Goal: Use online tool/utility: Use online tool/utility

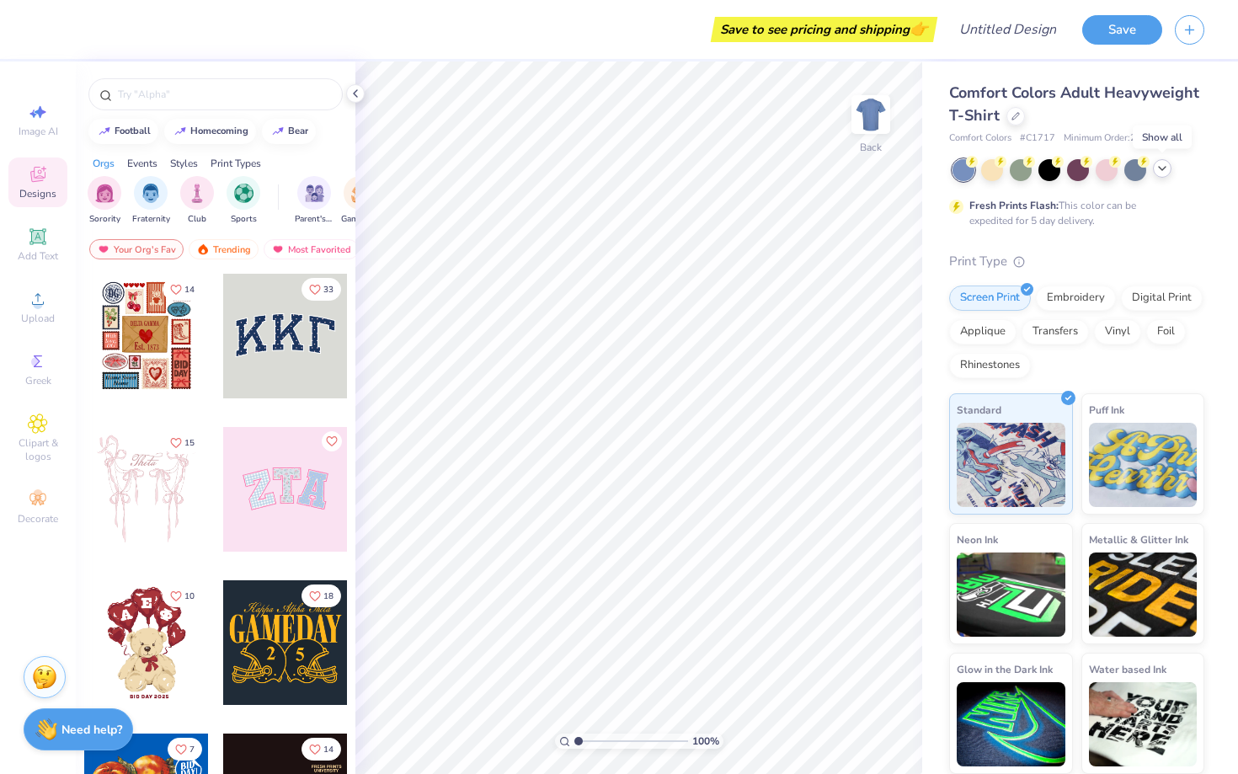
click at [1162, 167] on icon at bounding box center [1162, 168] width 13 height 13
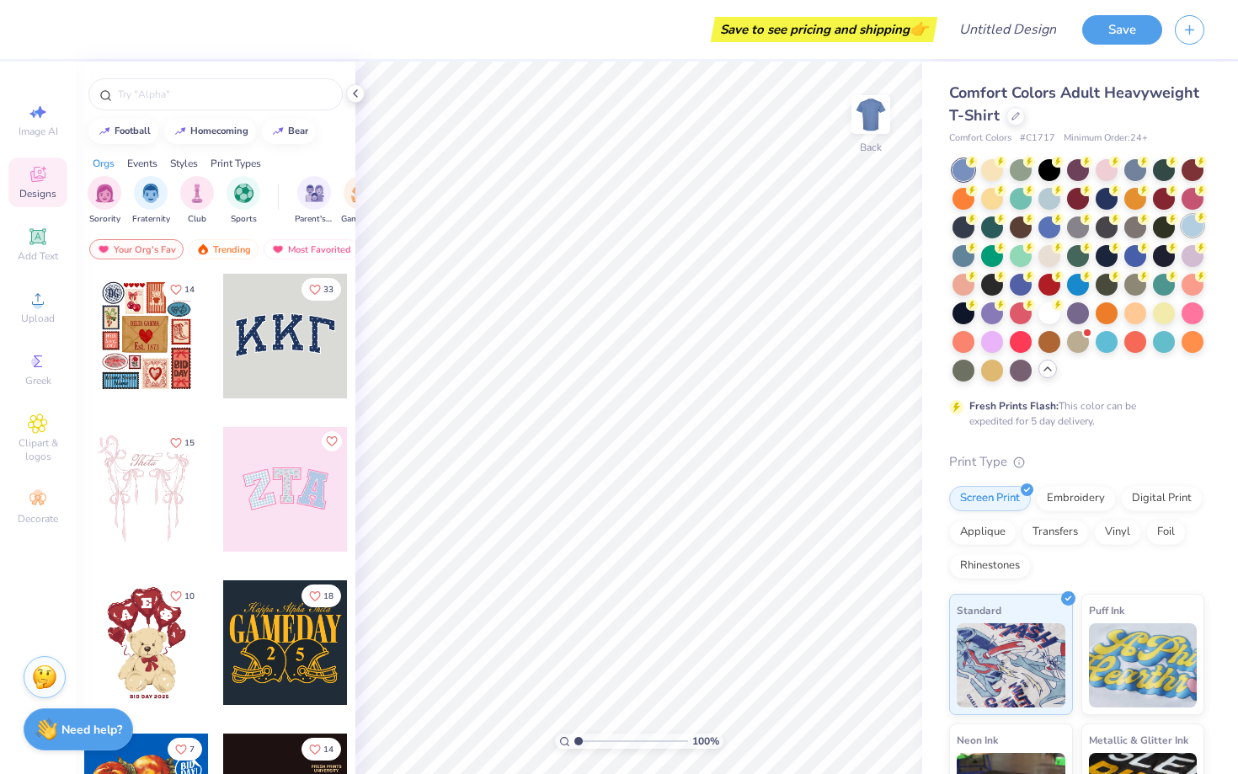
click at [1198, 226] on div at bounding box center [1193, 226] width 22 height 22
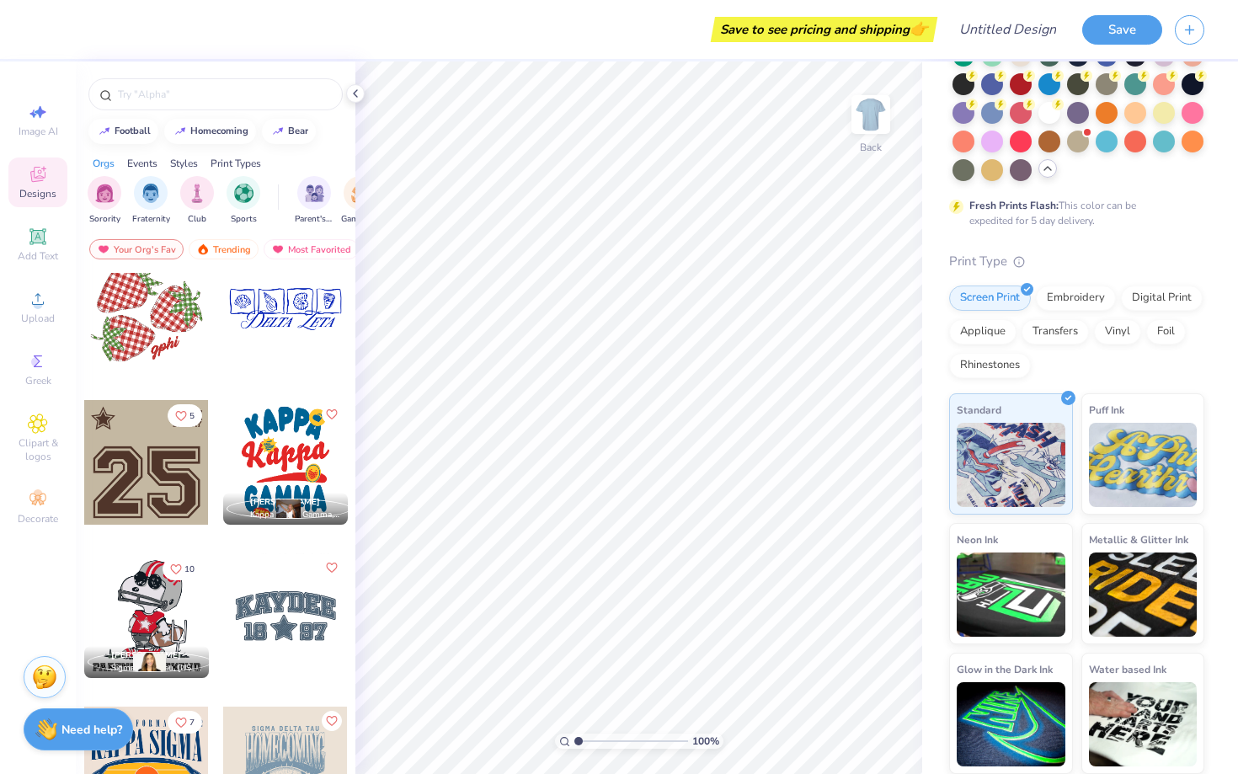
scroll to position [2150, 0]
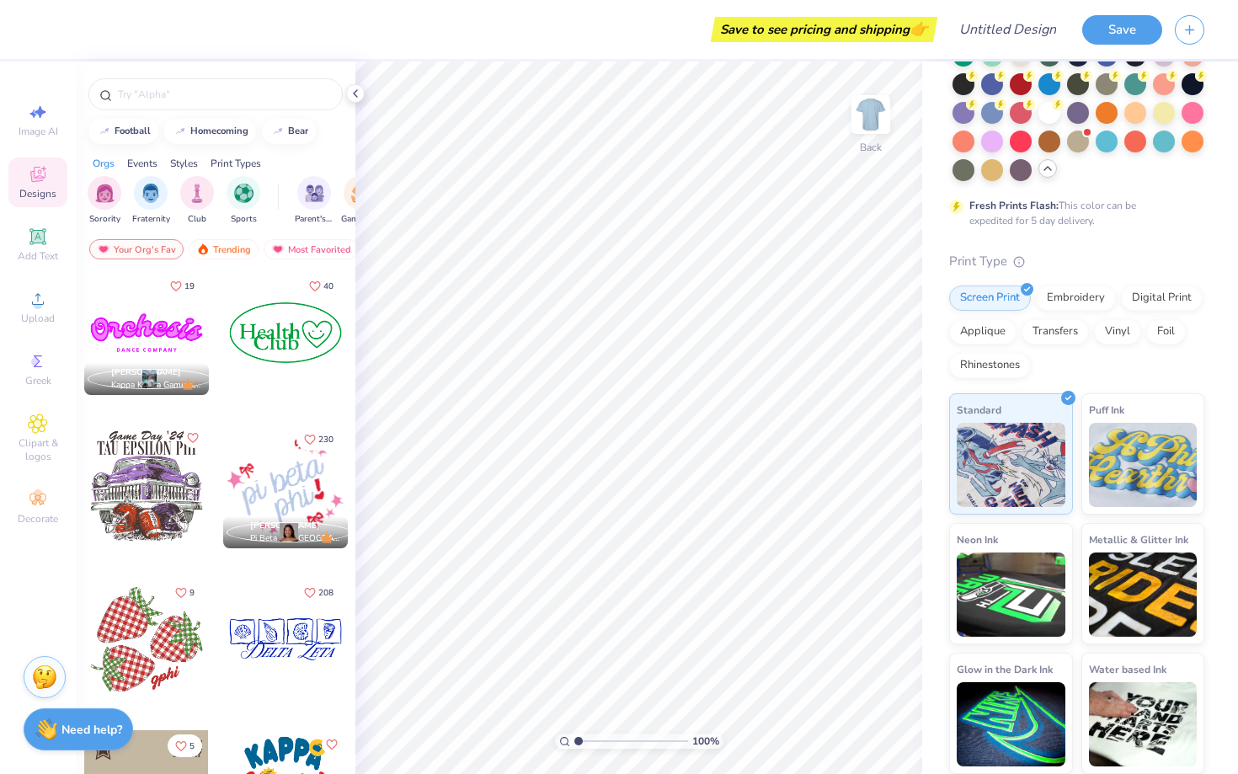
click at [311, 354] on div at bounding box center [285, 332] width 125 height 125
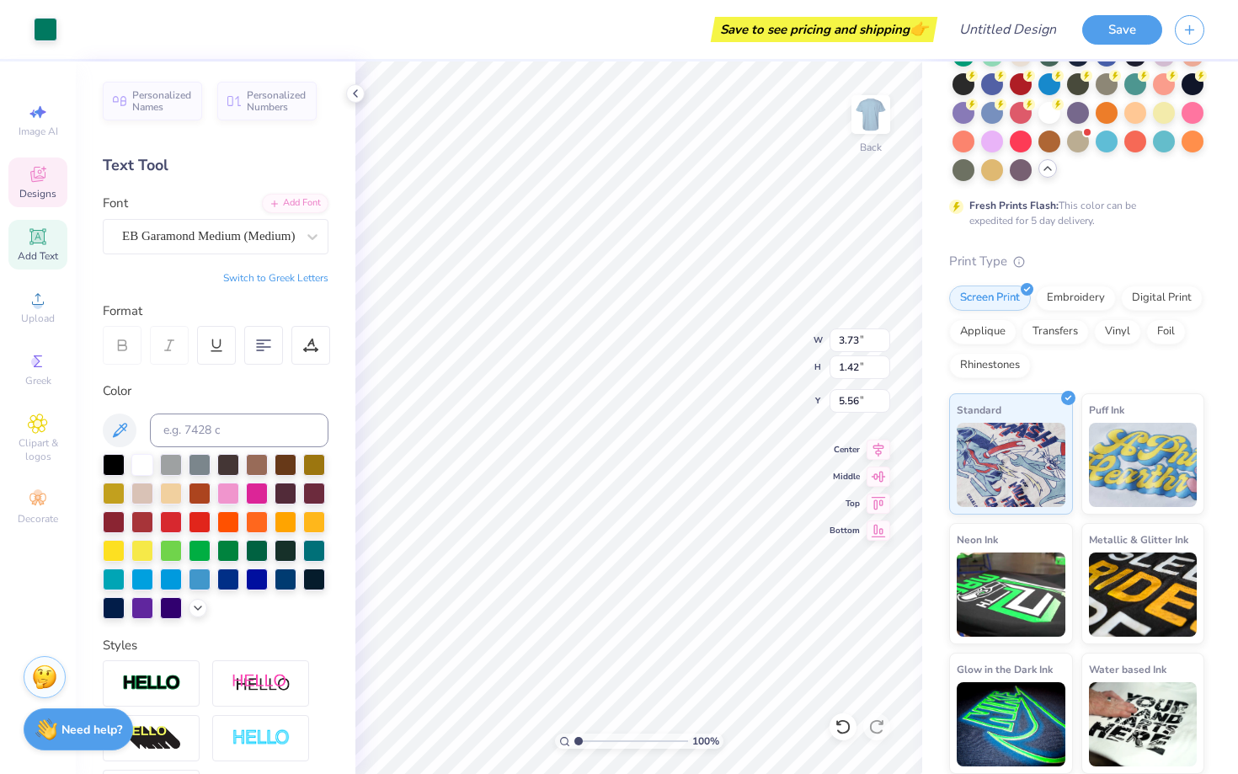
type input "5.69"
type input "5.13"
type input "4.67"
click at [258, 514] on div at bounding box center [257, 521] width 22 height 22
type input "3.73"
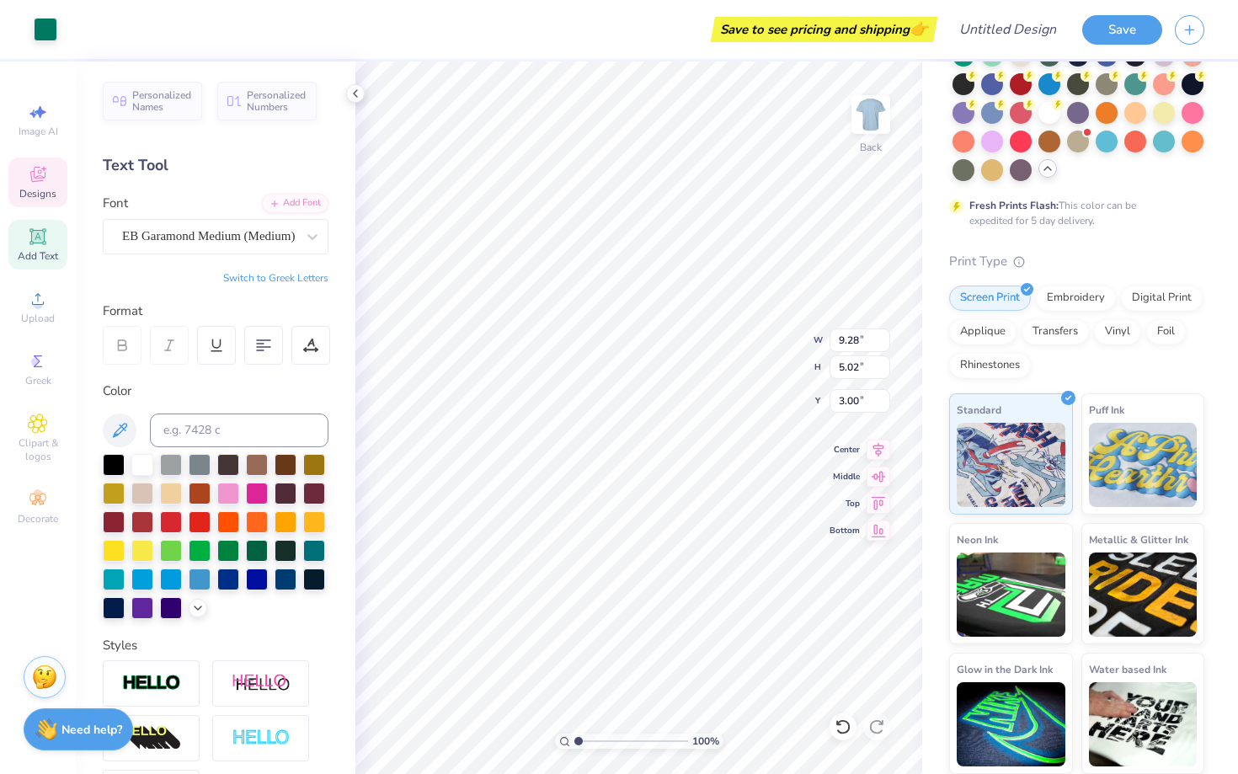
type input "1.42"
type input "5.69"
click at [255, 521] on div at bounding box center [257, 521] width 22 height 22
type input "3.70"
type input "1.37"
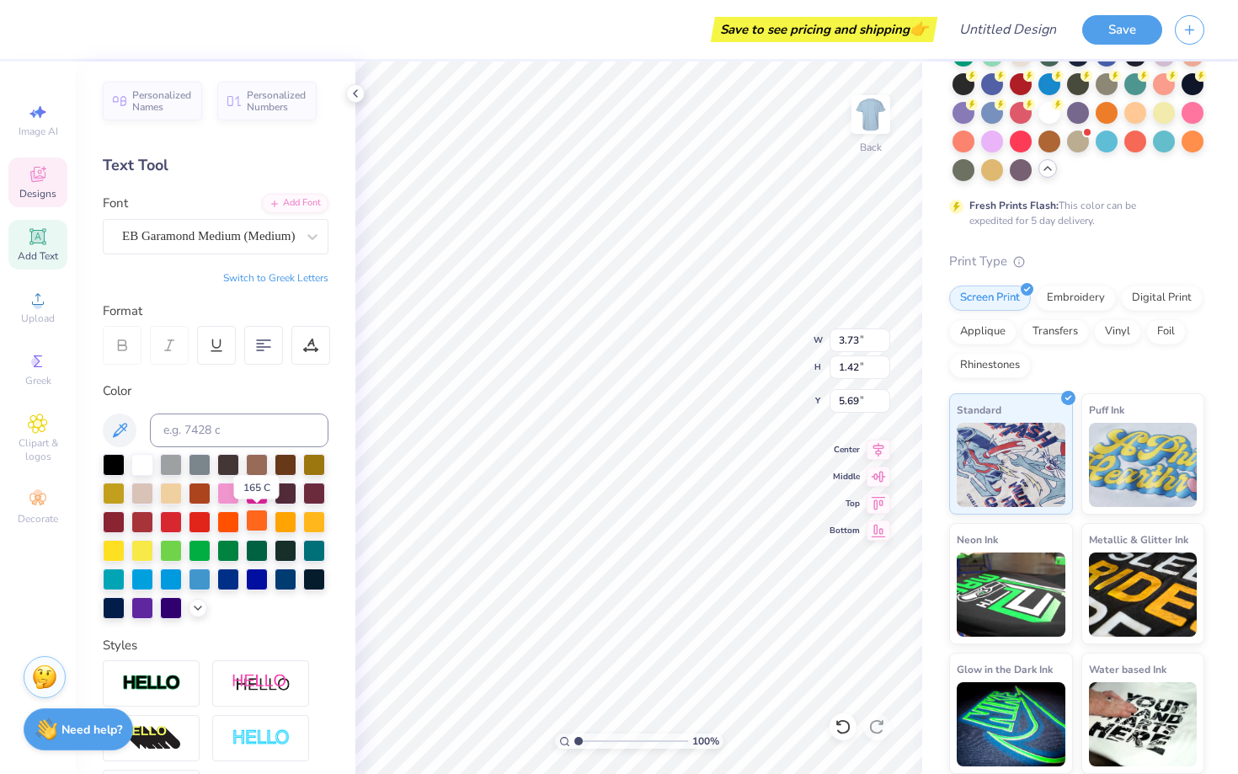
type input "5.83"
click at [195, 605] on polyline at bounding box center [198, 606] width 7 height 3
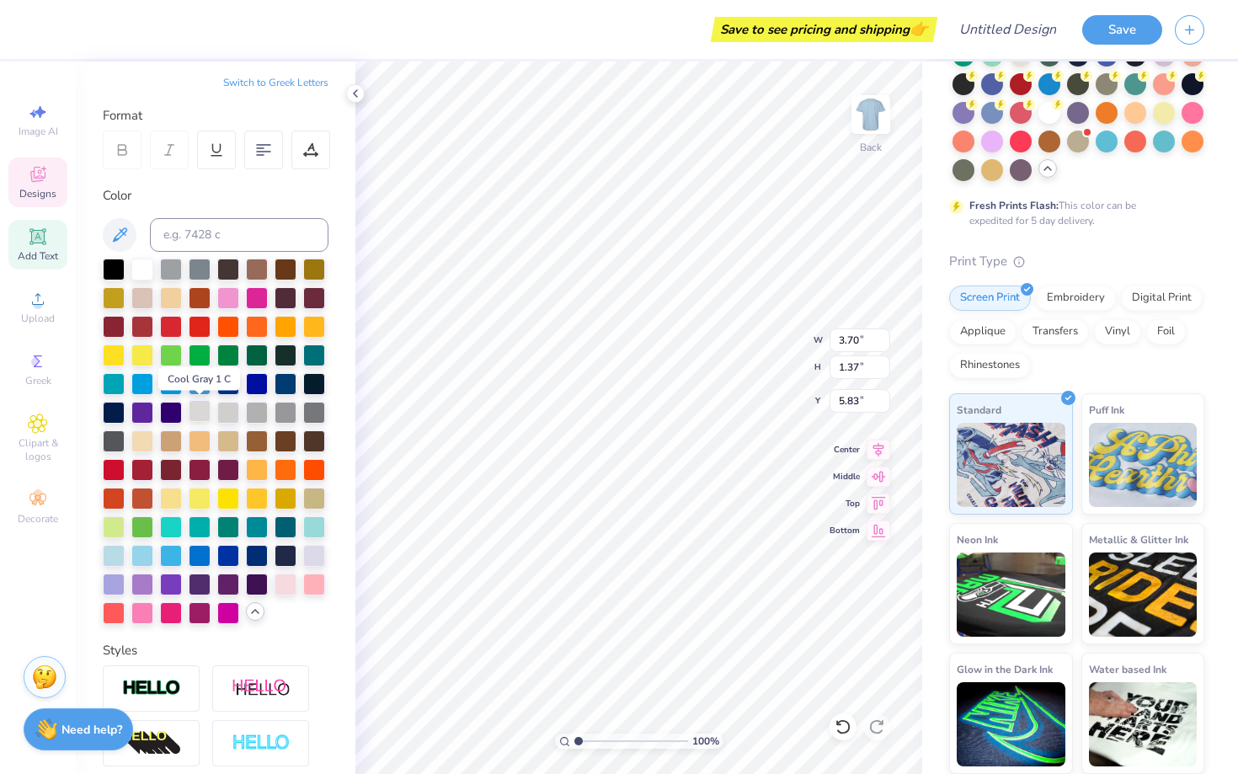
scroll to position [198, 0]
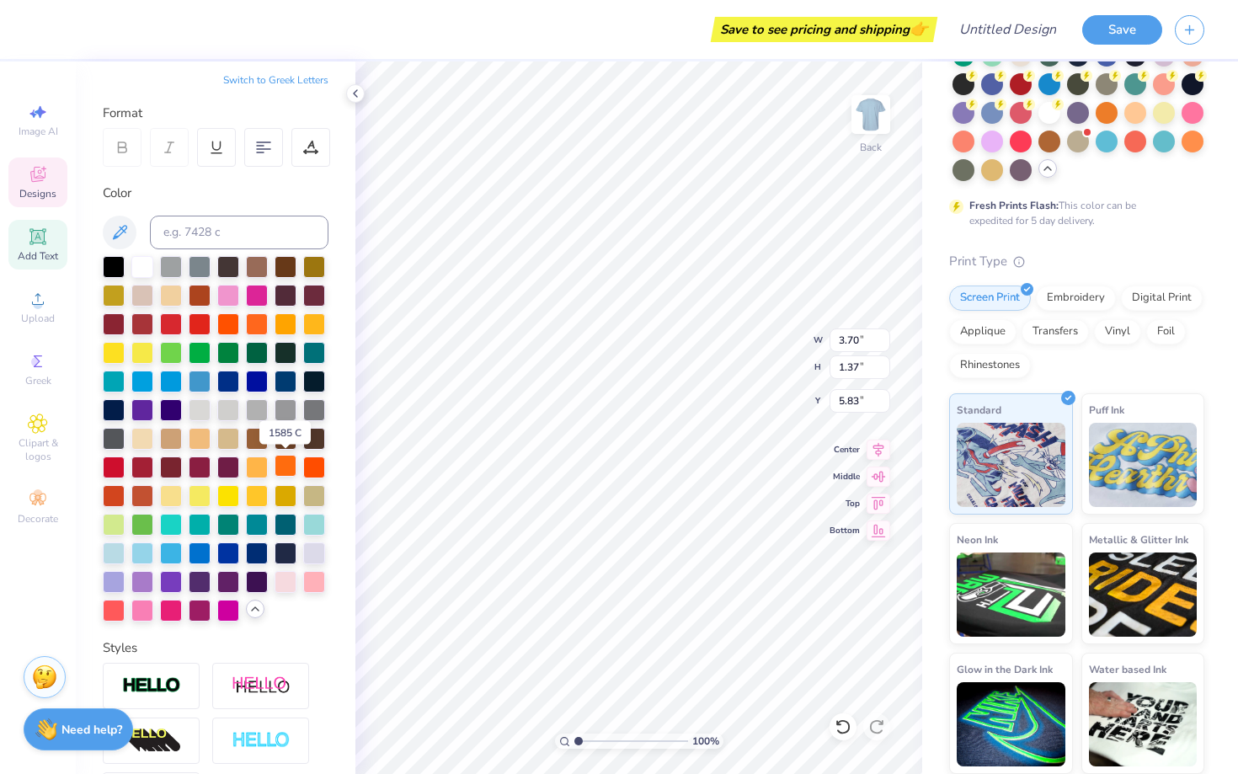
click at [288, 467] on div at bounding box center [286, 466] width 22 height 22
click at [315, 459] on div at bounding box center [314, 466] width 22 height 22
click at [290, 459] on div at bounding box center [286, 466] width 22 height 22
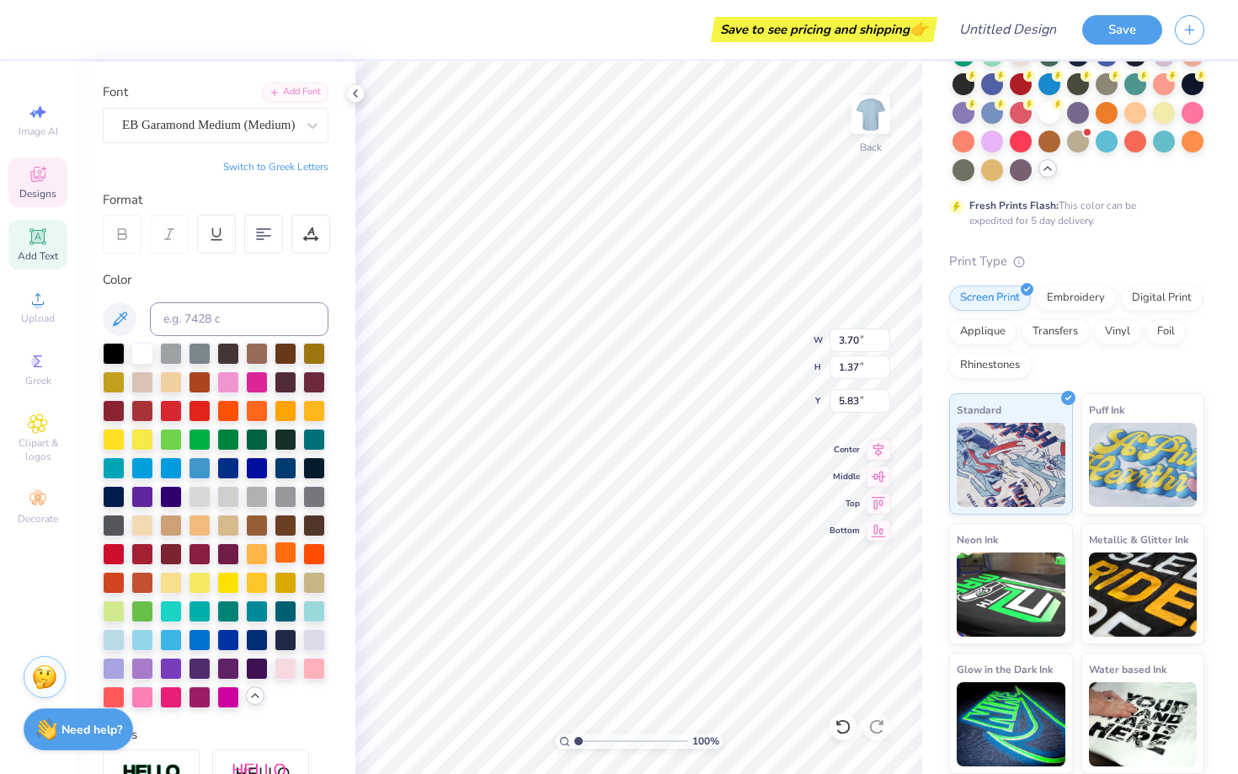
scroll to position [105, 0]
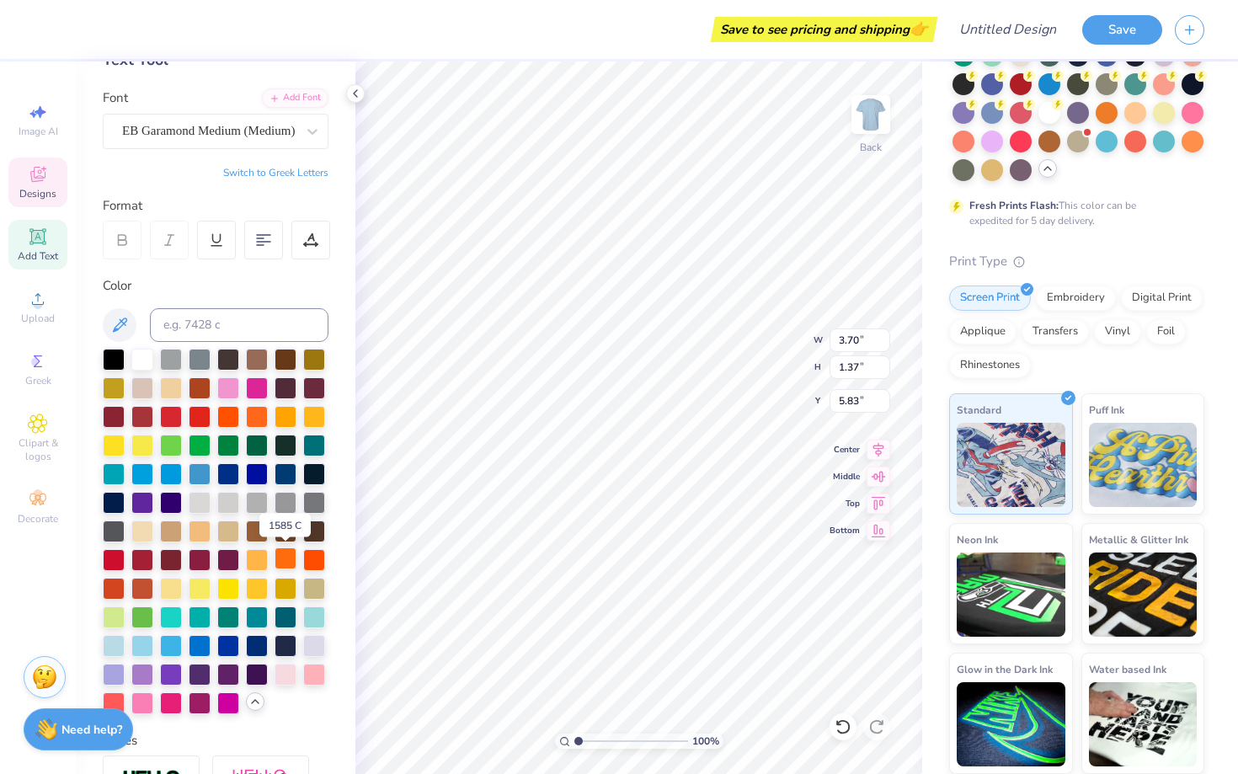
click at [284, 559] on div at bounding box center [286, 559] width 22 height 22
click at [287, 556] on div at bounding box center [286, 559] width 22 height 22
click at [288, 556] on div at bounding box center [286, 559] width 22 height 22
click at [288, 555] on div at bounding box center [286, 559] width 22 height 22
click at [286, 563] on div at bounding box center [286, 559] width 22 height 22
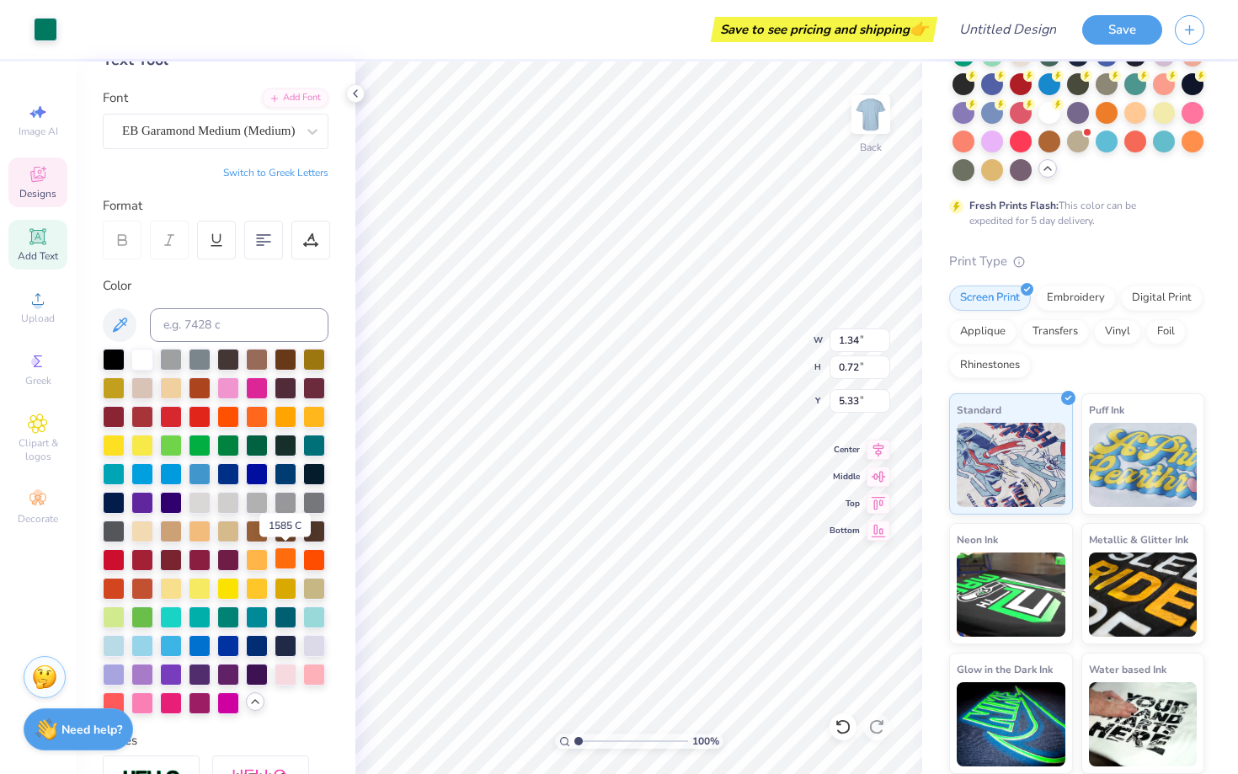
click at [288, 558] on div at bounding box center [286, 559] width 22 height 22
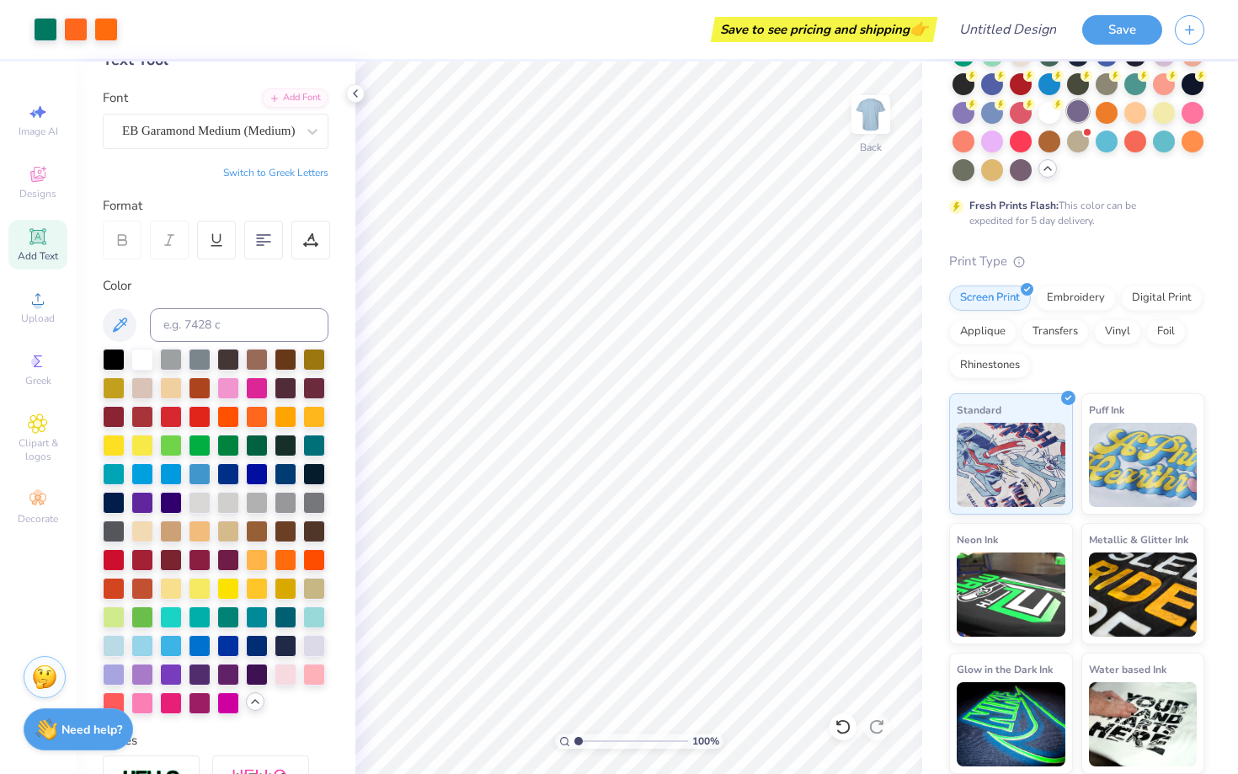
scroll to position [0, 0]
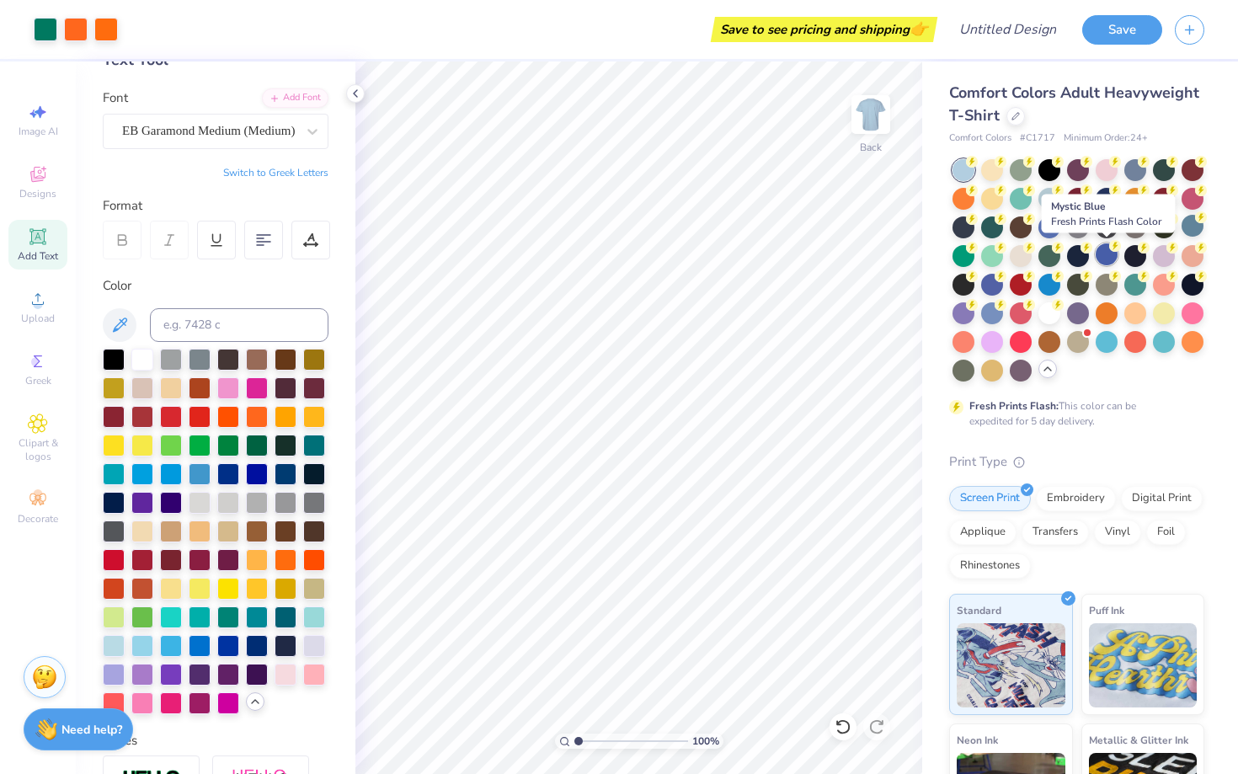
click at [1108, 254] on div at bounding box center [1107, 254] width 22 height 22
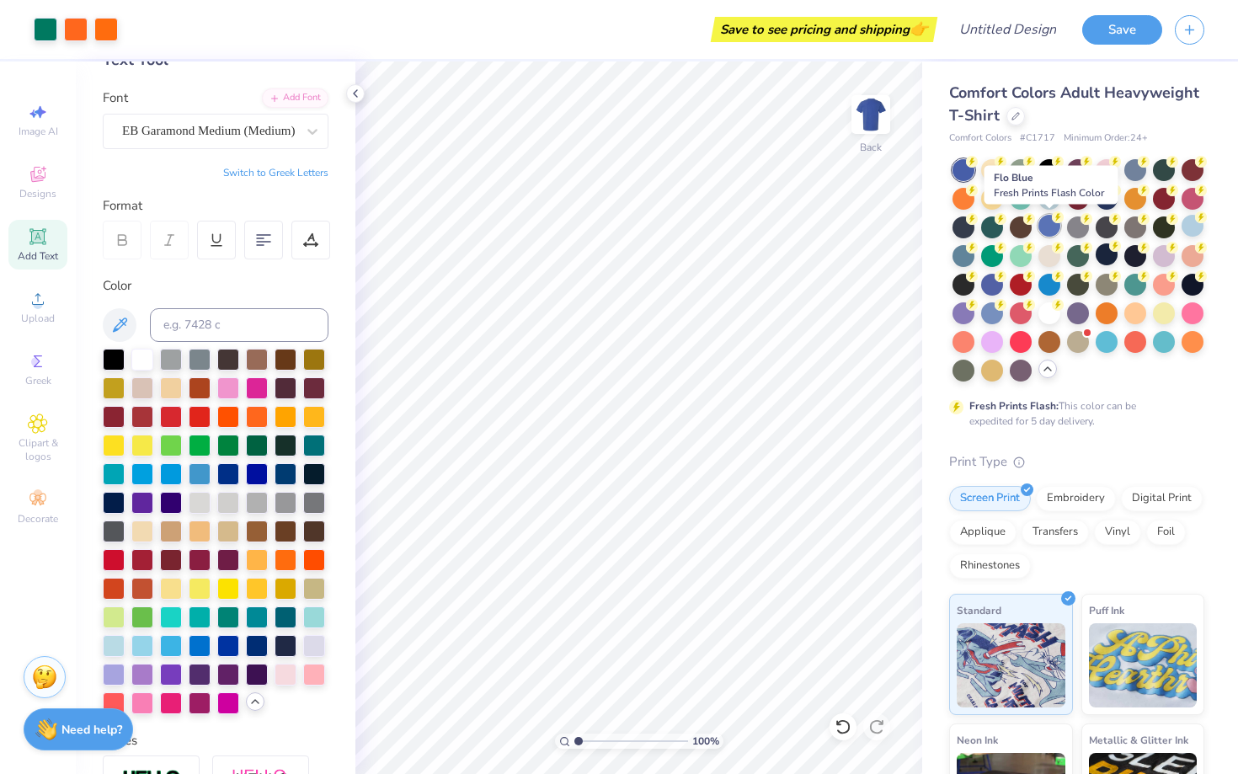
click at [1051, 234] on div at bounding box center [1050, 226] width 22 height 22
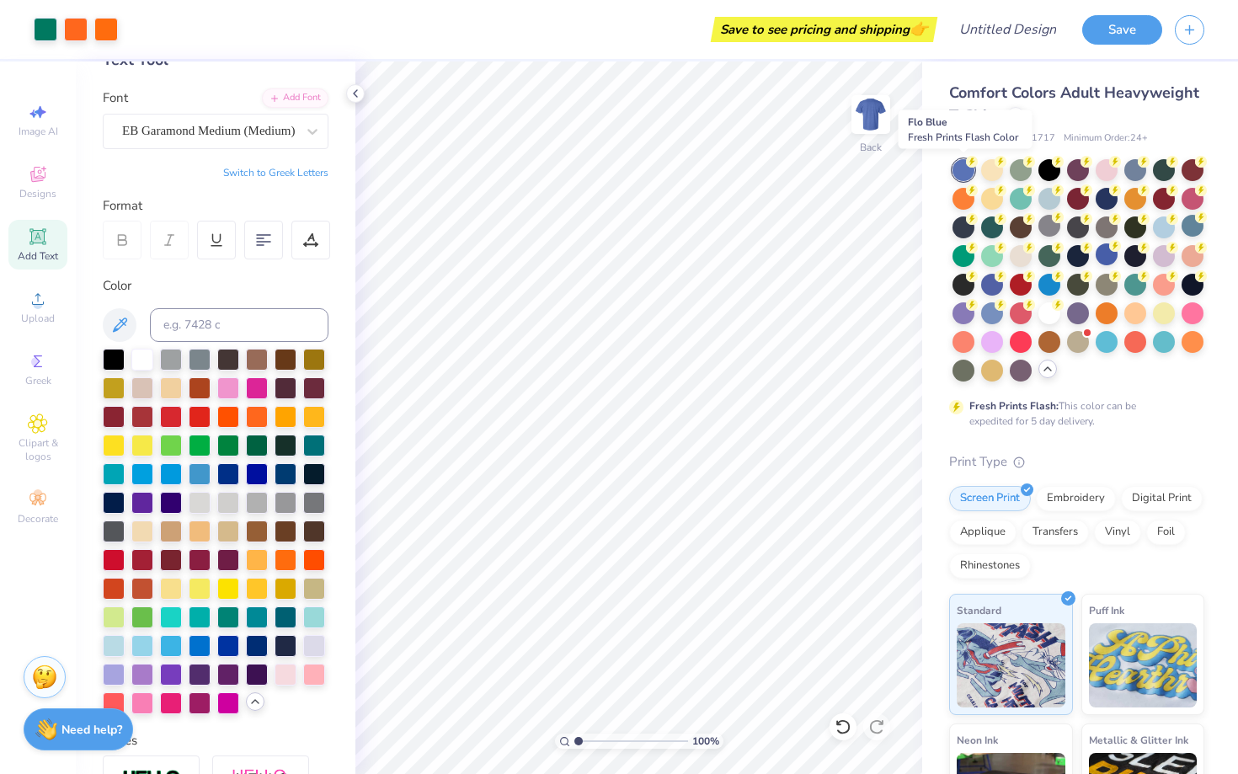
click at [961, 173] on div at bounding box center [964, 170] width 22 height 22
click at [1044, 310] on div at bounding box center [1050, 312] width 22 height 22
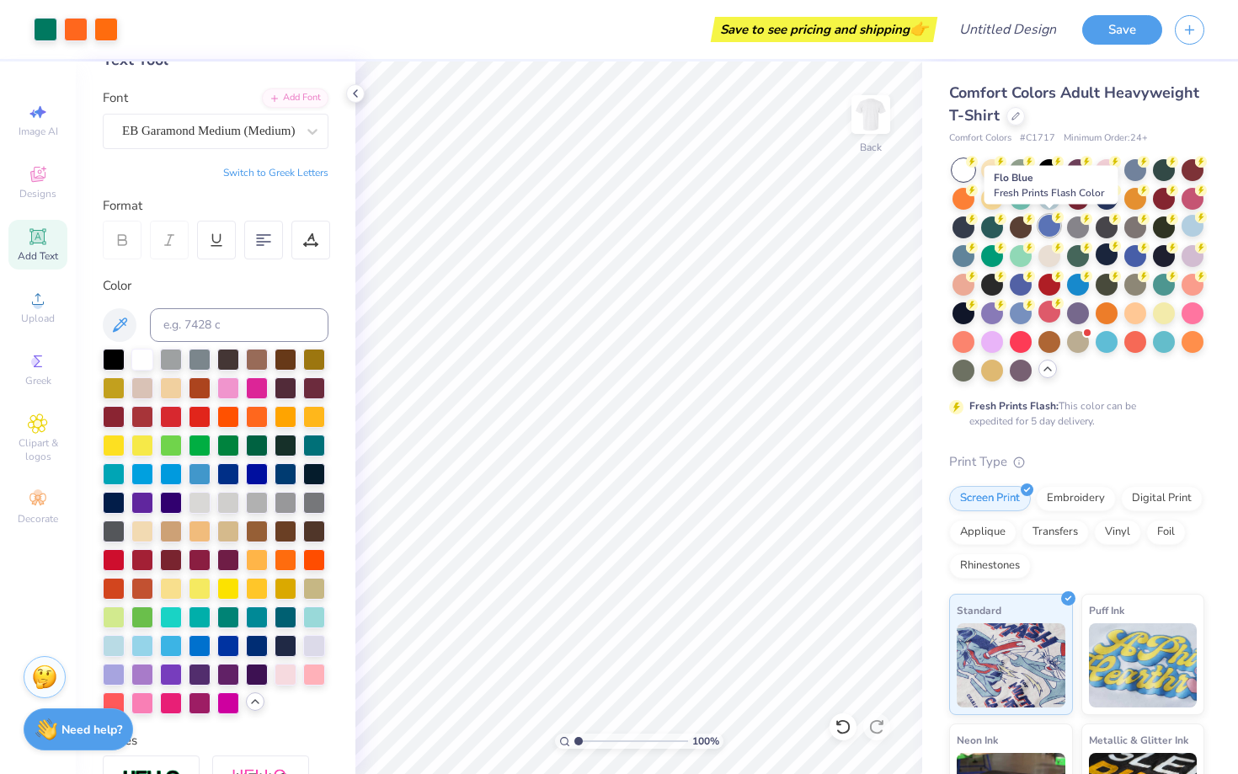
click at [1055, 224] on div at bounding box center [1050, 226] width 22 height 22
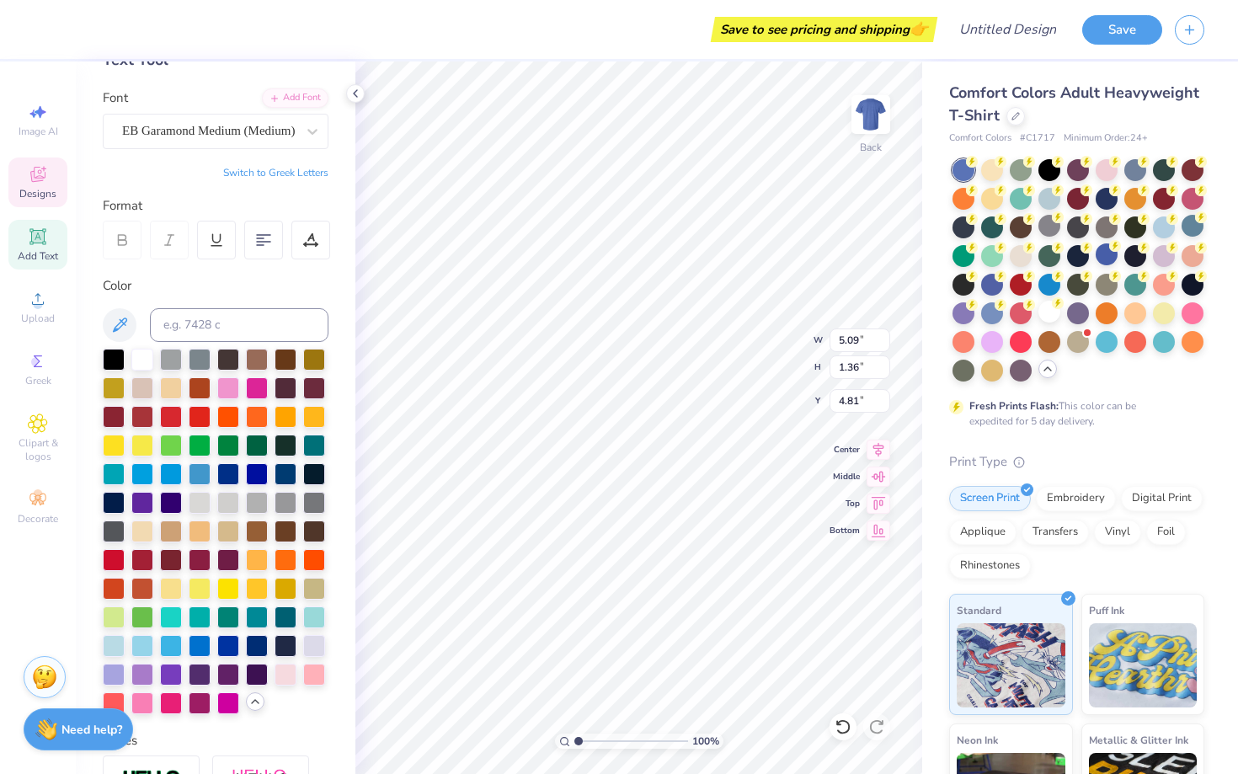
scroll to position [0, 1]
type textarea "Hearoes for"
type input "3.70"
type input "1.37"
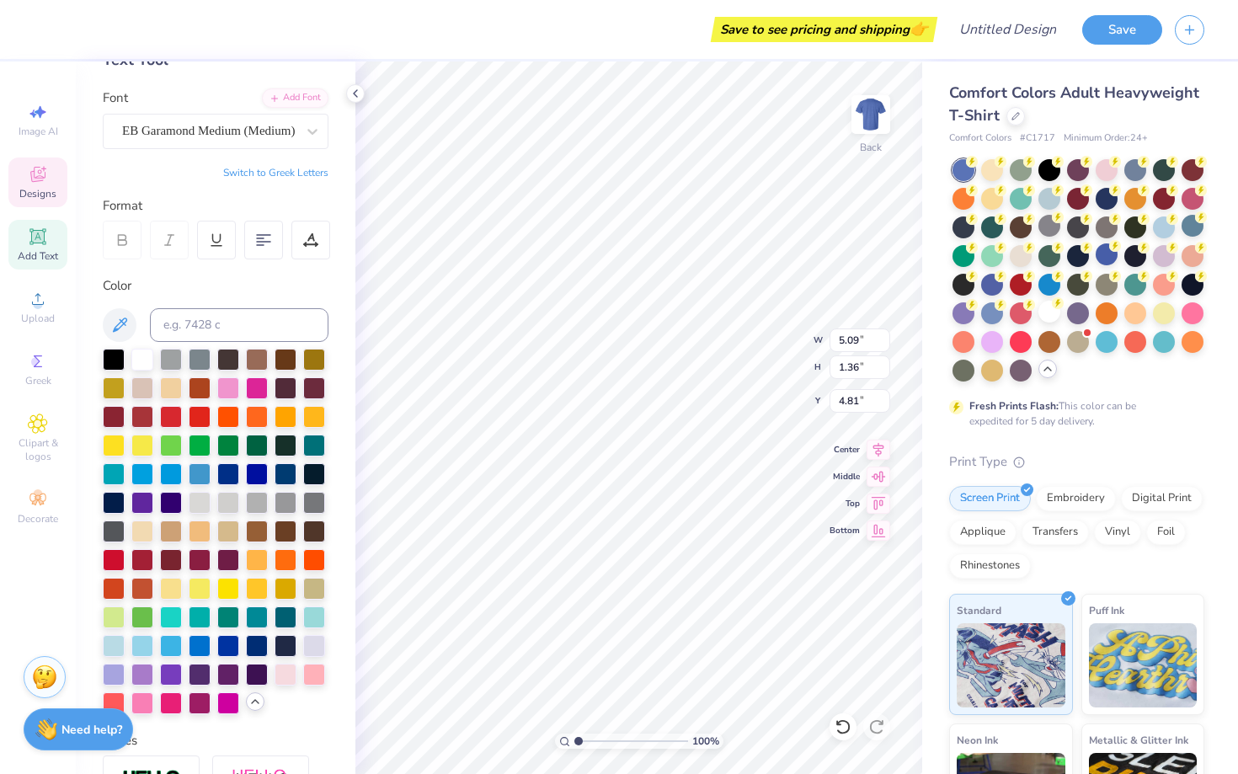
type input "5.83"
type textarea "Hearing"
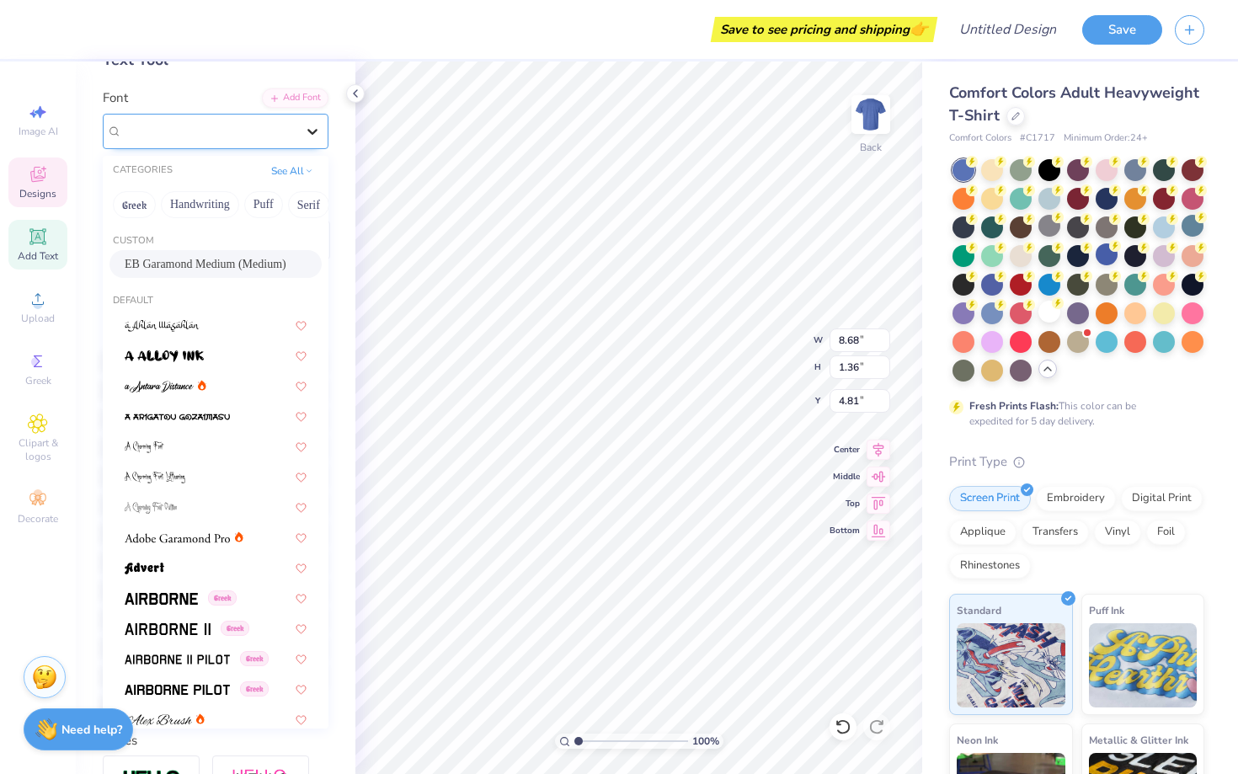
click at [308, 138] on icon at bounding box center [312, 131] width 17 height 17
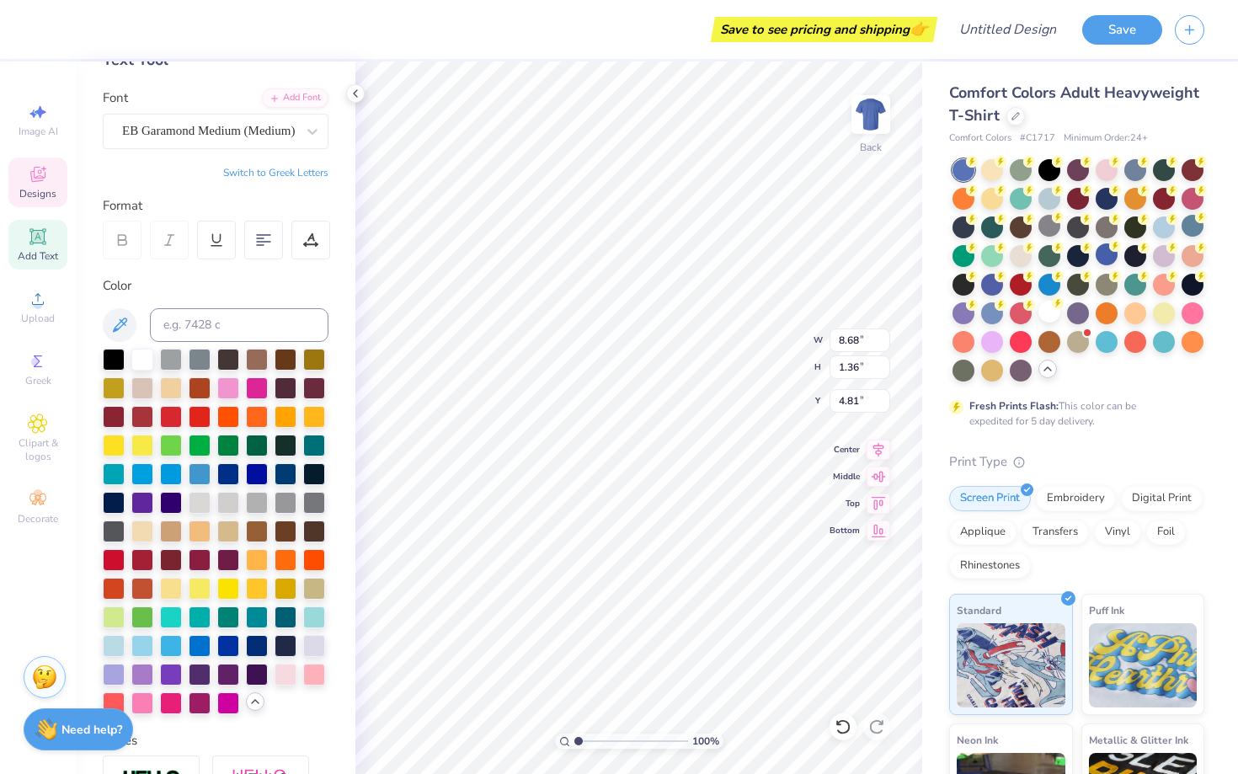
type input "7.26"
type input "1.14"
type input "5.03"
type input "6.09"
type input "1.79"
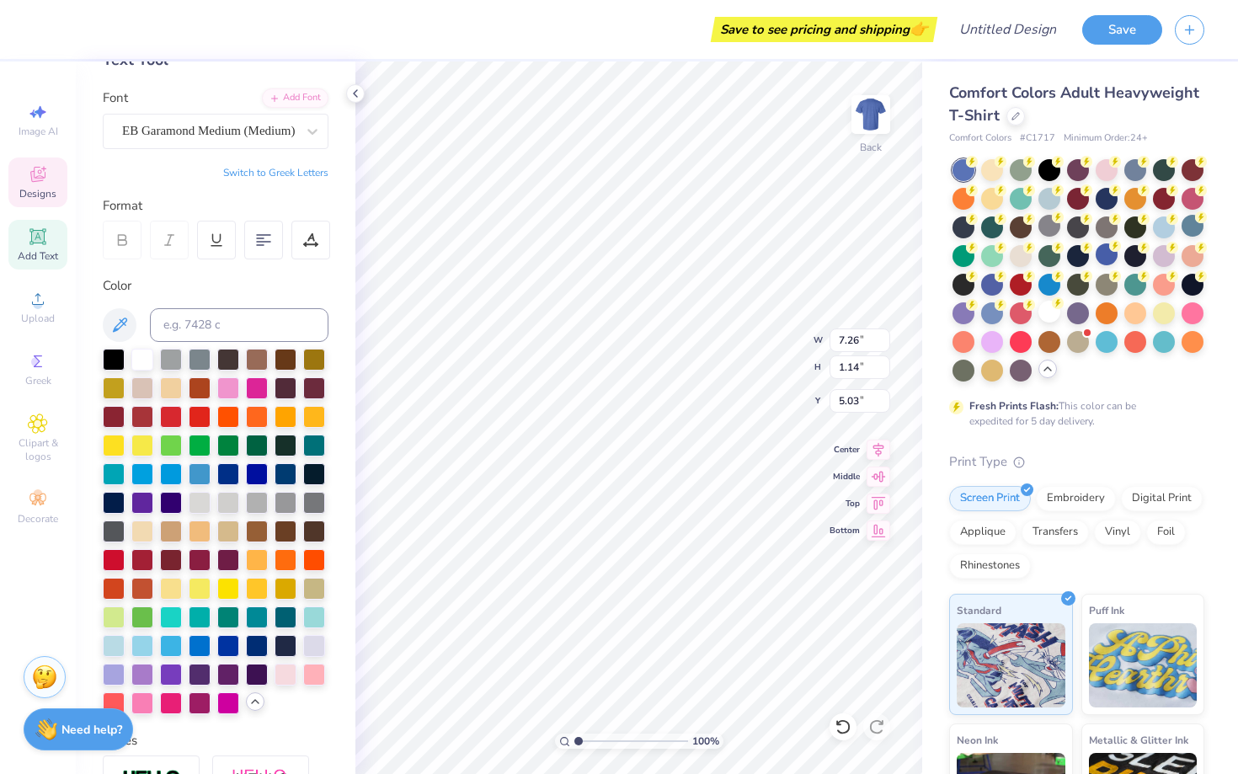
type input "5.62"
type input "5.13"
type input "1.50"
type input "5.90"
type input "4.55"
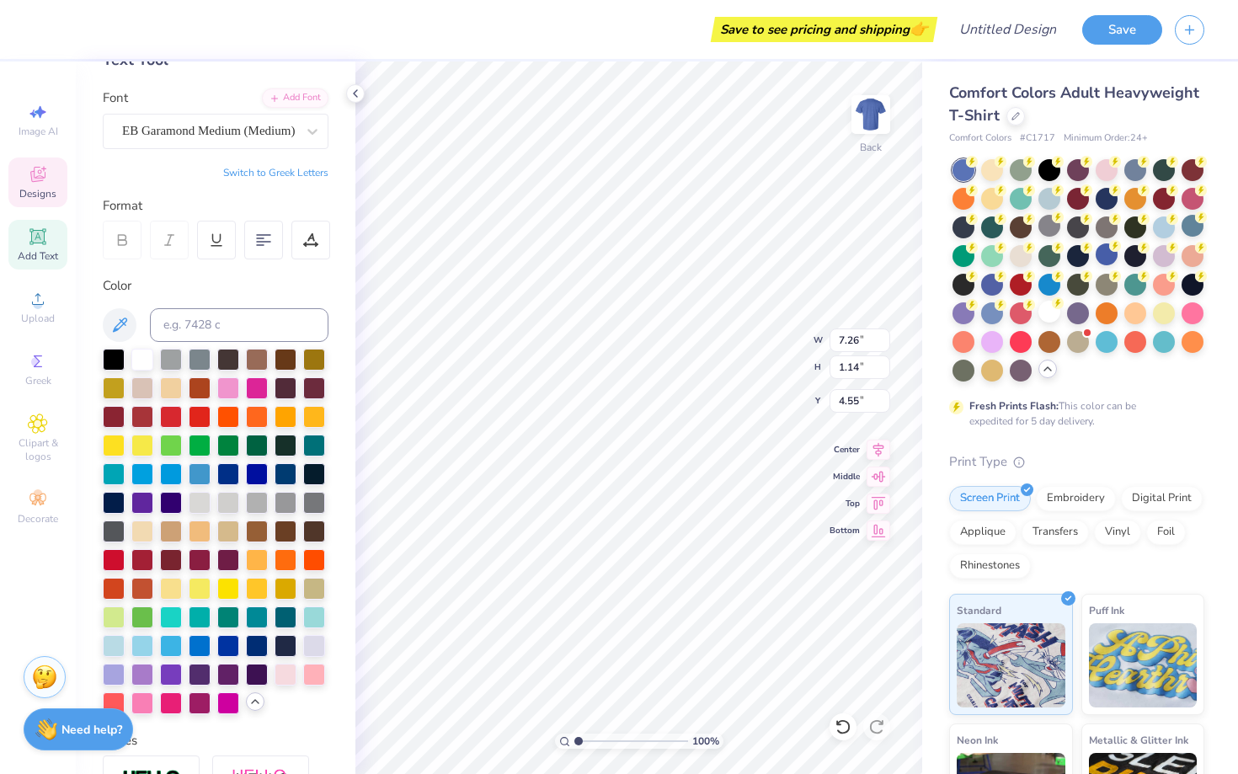
type input "5.13"
type input "1.50"
type input "5.90"
type input "2.50"
type input "2.29"
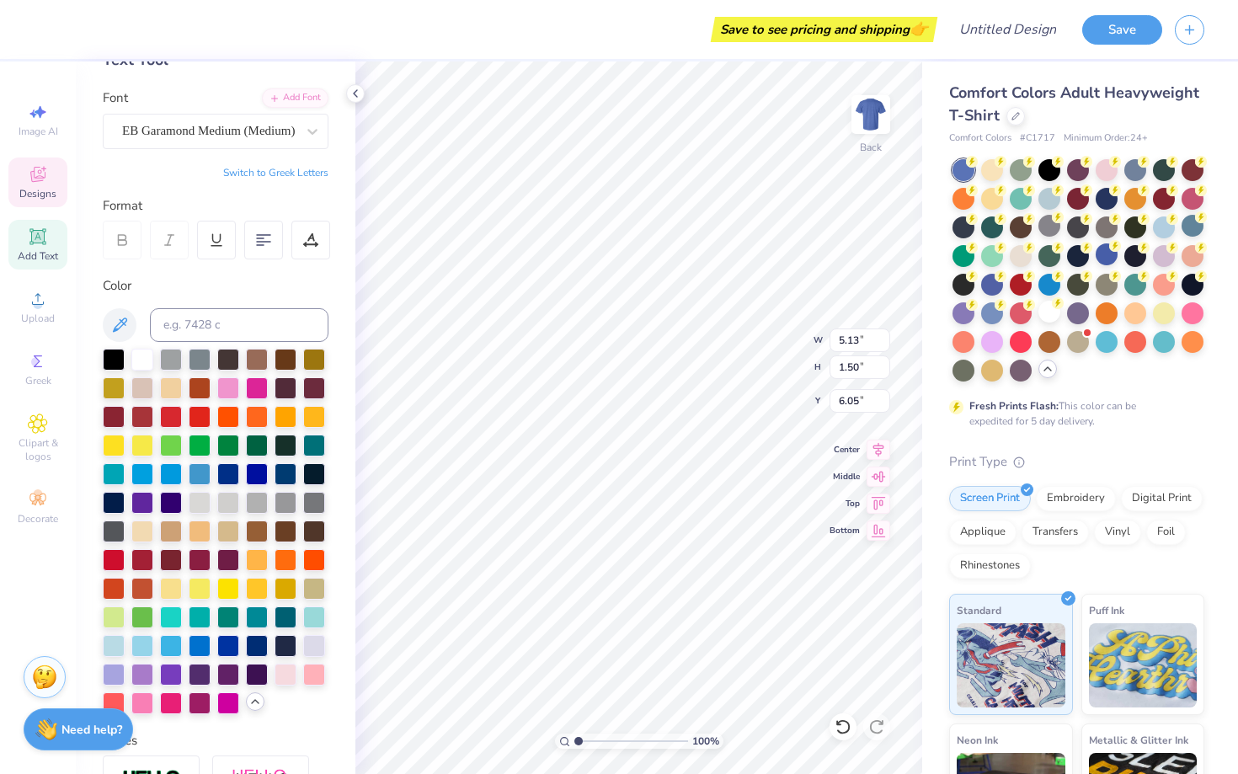
type input "4.50"
click at [1135, 200] on div at bounding box center [1135, 197] width 22 height 22
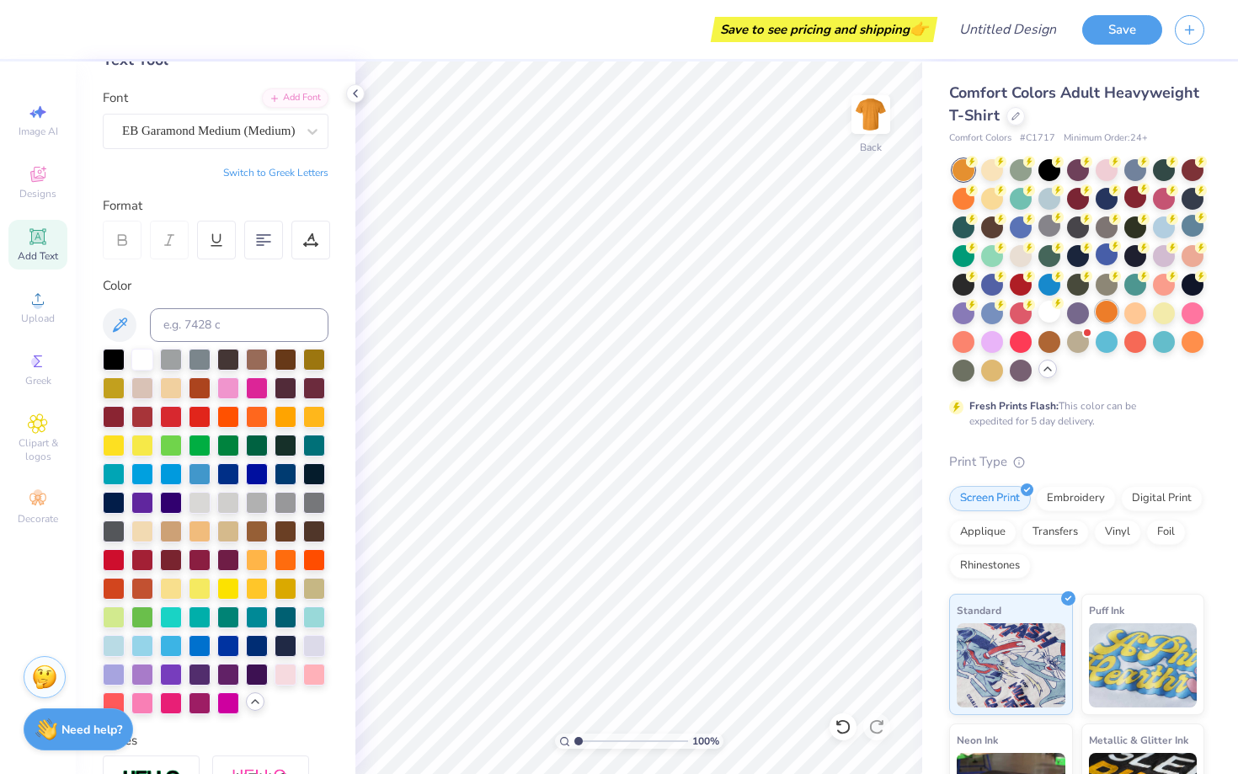
click at [1113, 307] on div at bounding box center [1107, 312] width 22 height 22
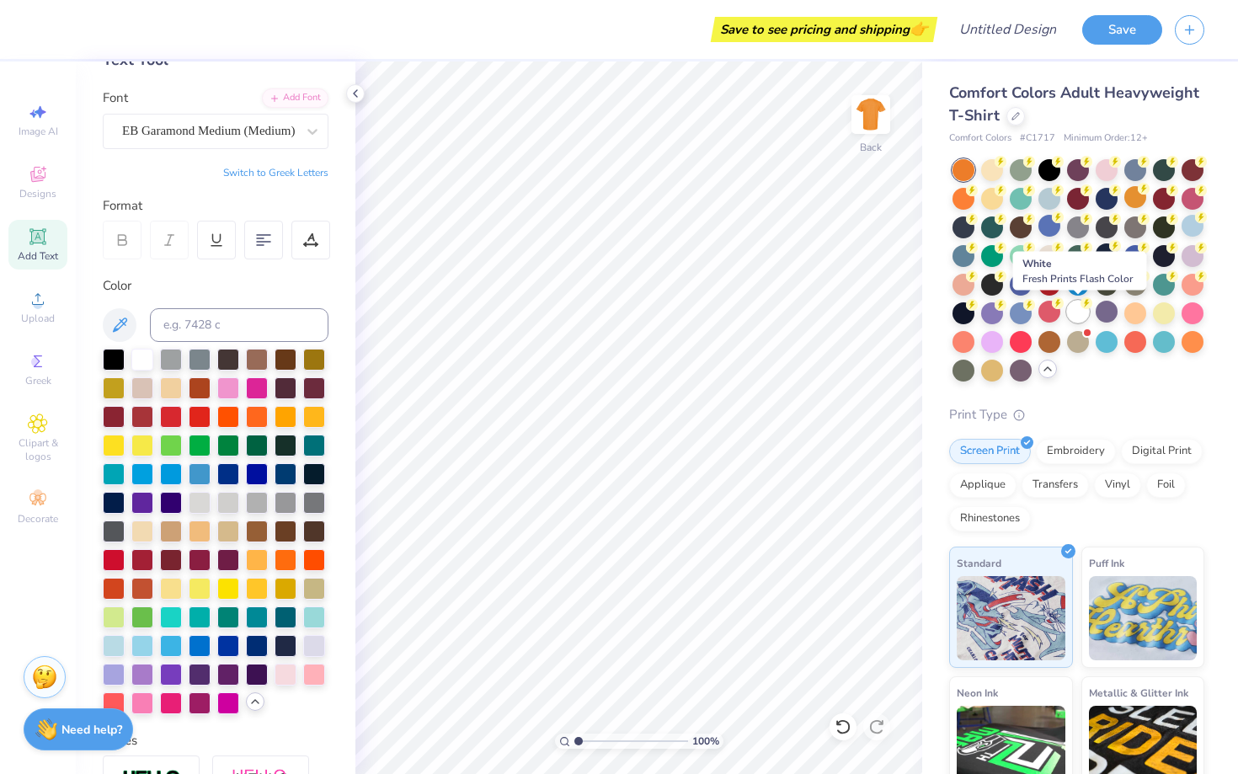
click at [1079, 317] on div at bounding box center [1078, 312] width 22 height 22
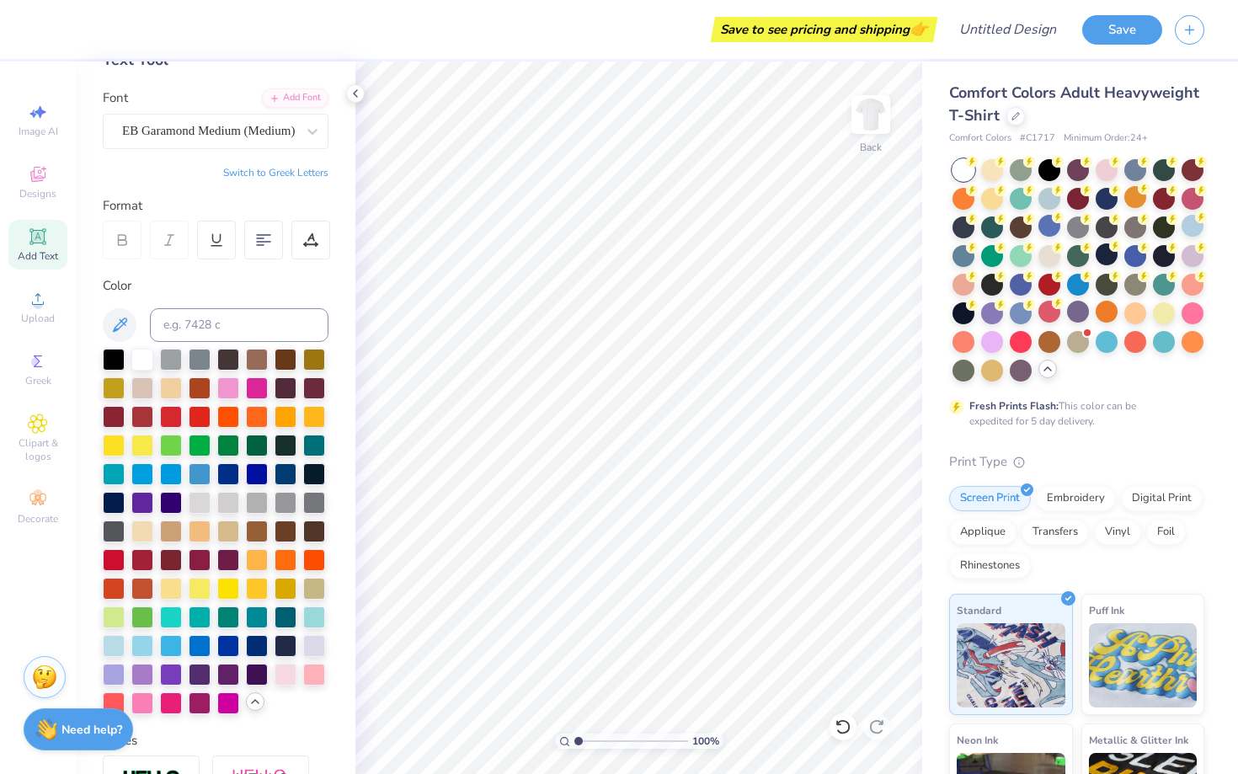
click at [1129, 301] on div at bounding box center [1079, 270] width 252 height 222
click at [1129, 307] on div at bounding box center [1135, 312] width 22 height 22
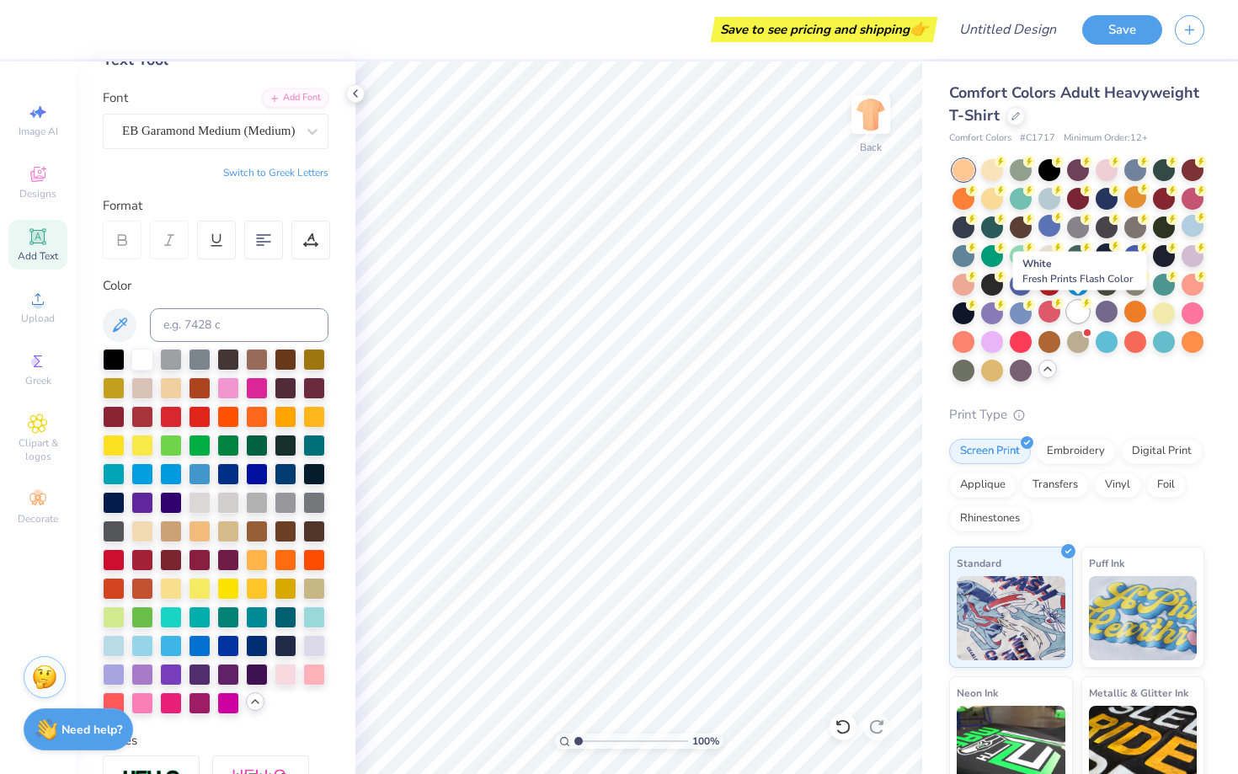
click at [1082, 312] on div at bounding box center [1078, 312] width 22 height 22
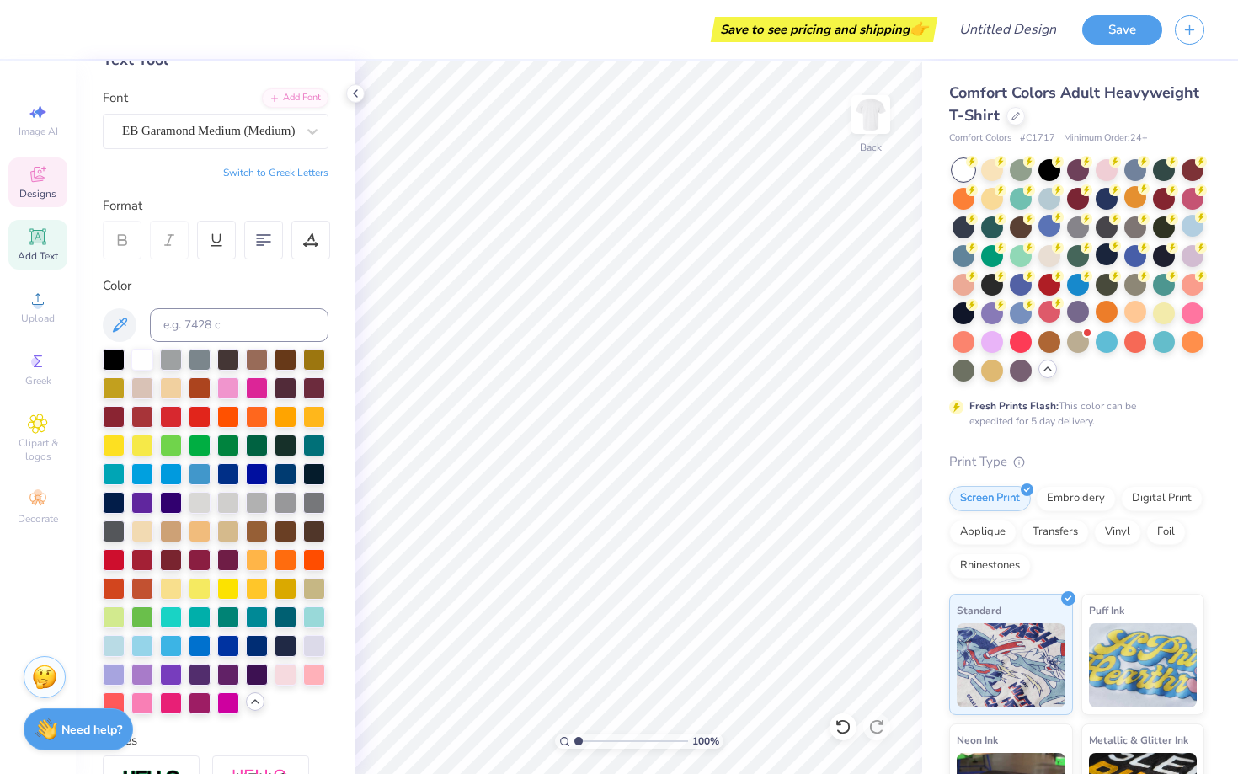
click at [45, 194] on span "Designs" at bounding box center [37, 193] width 37 height 13
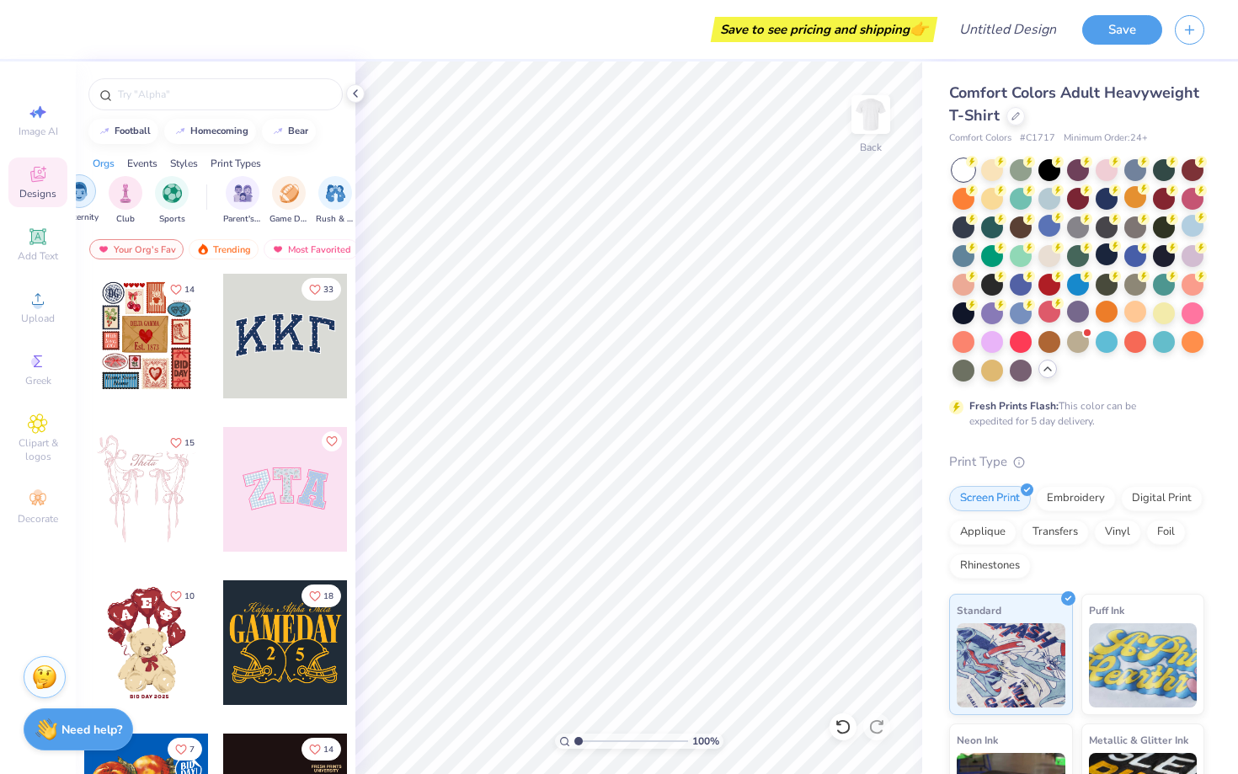
scroll to position [0, 0]
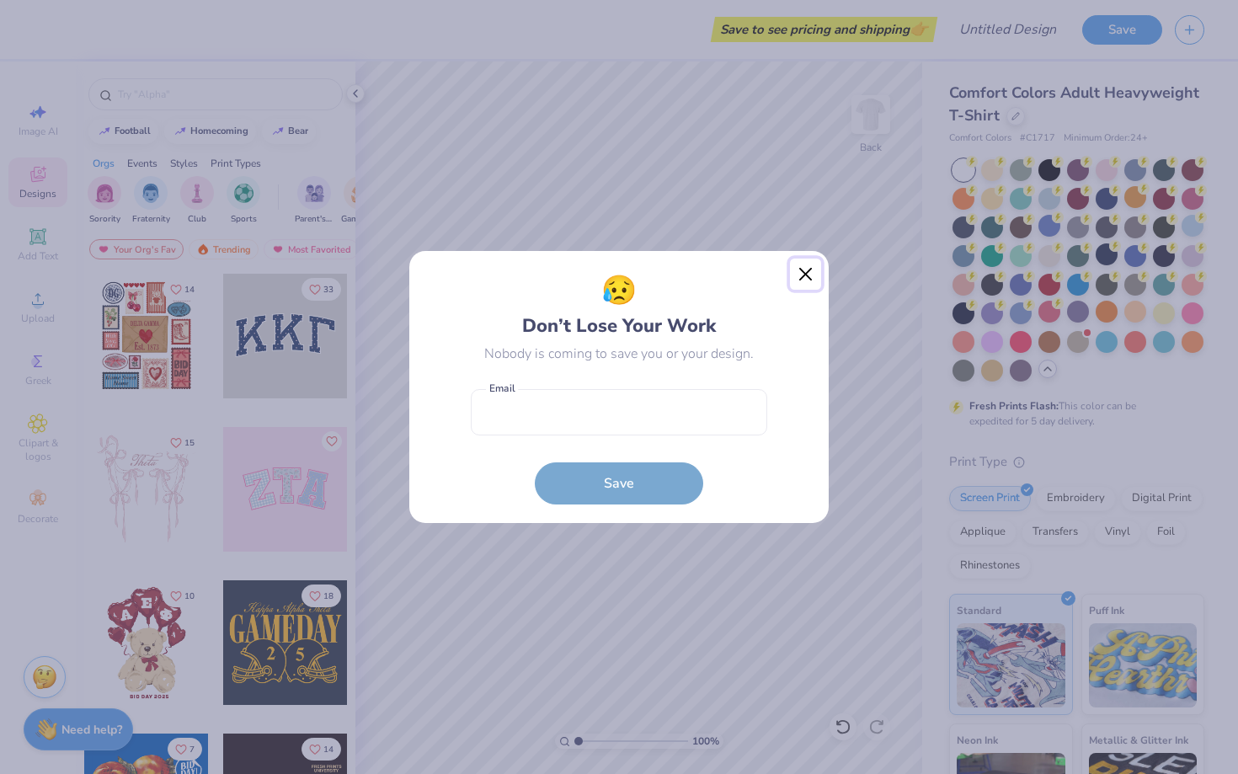
click at [803, 271] on button "Close" at bounding box center [806, 275] width 32 height 32
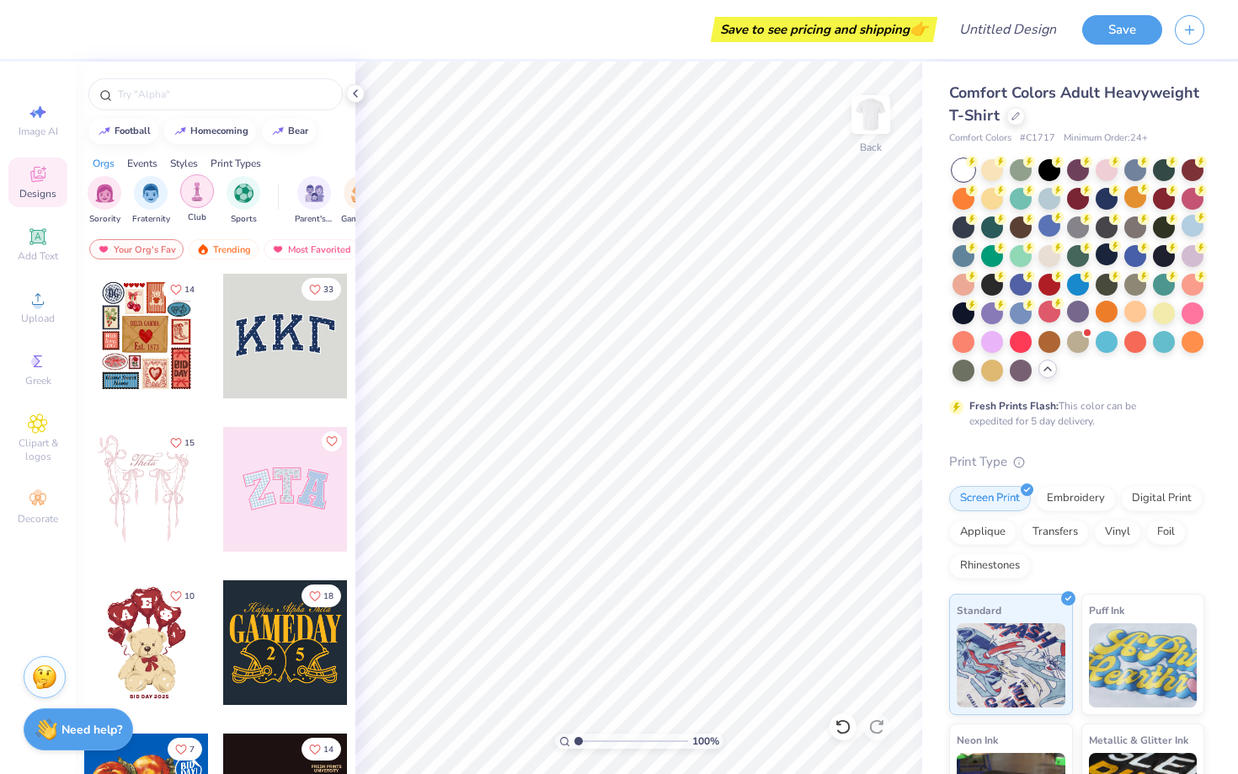
click at [202, 195] on img "filter for Club" at bounding box center [197, 191] width 19 height 19
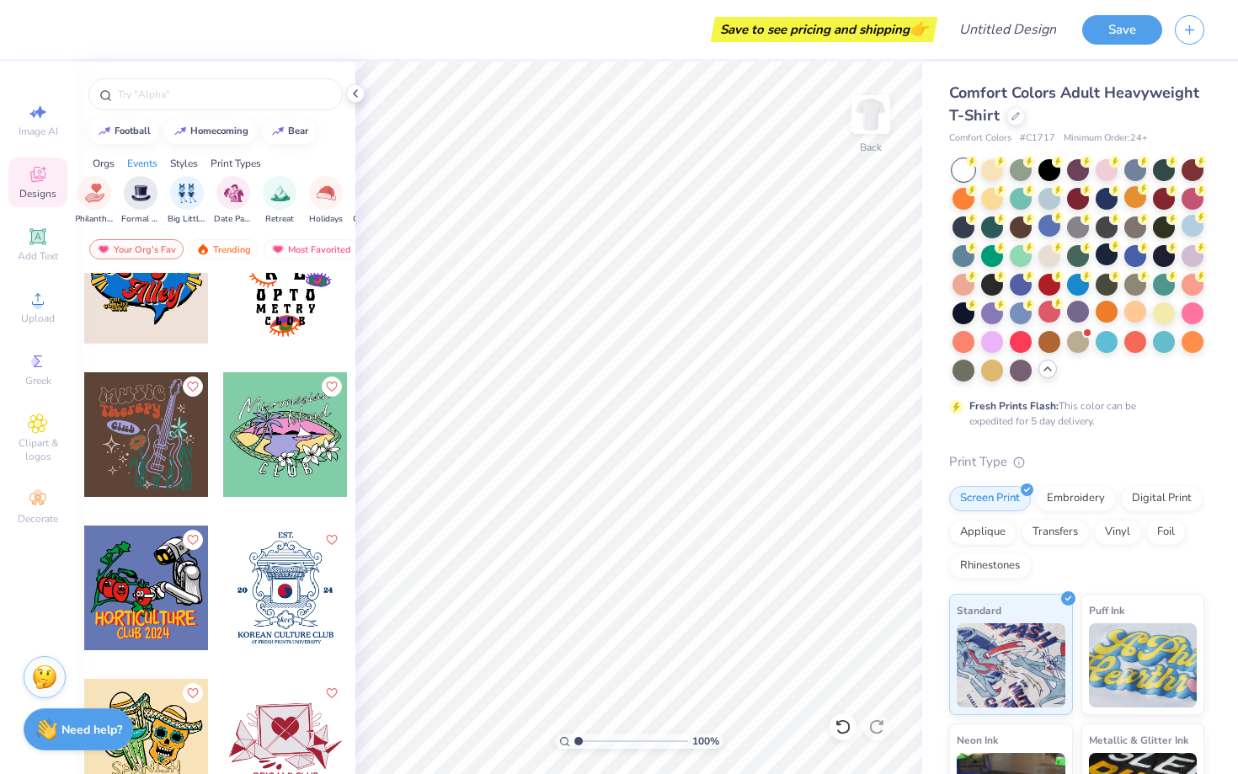
scroll to position [19841, 0]
